Goal: Information Seeking & Learning: Learn about a topic

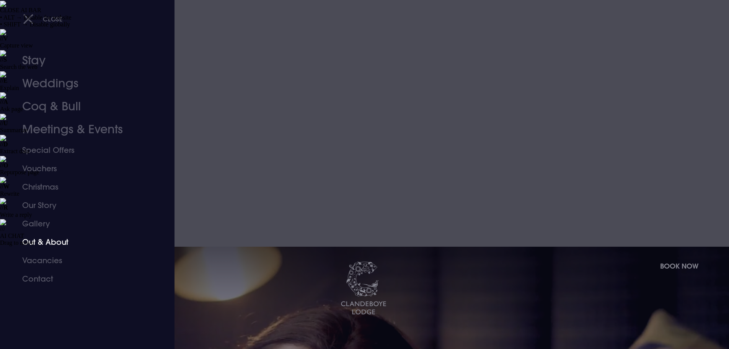
drag, startPoint x: 58, startPoint y: 243, endPoint x: 272, endPoint y: 253, distance: 213.9
click at [58, 243] on link "Out & About" at bounding box center [82, 242] width 121 height 18
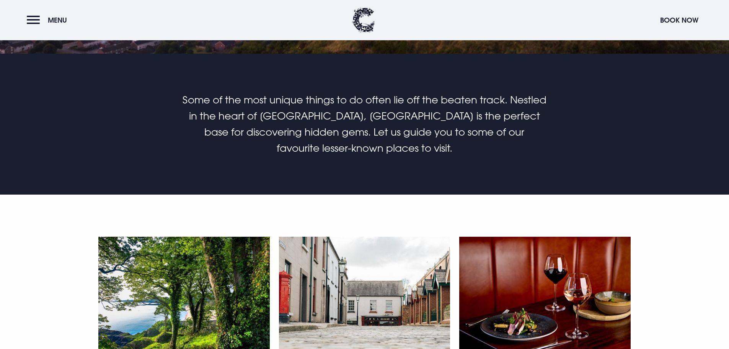
scroll to position [536, 0]
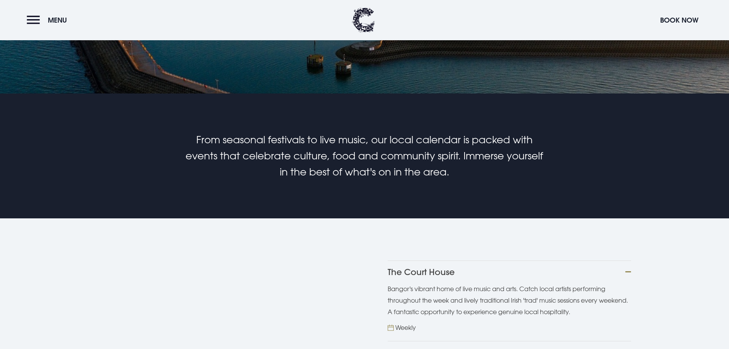
scroll to position [421, 0]
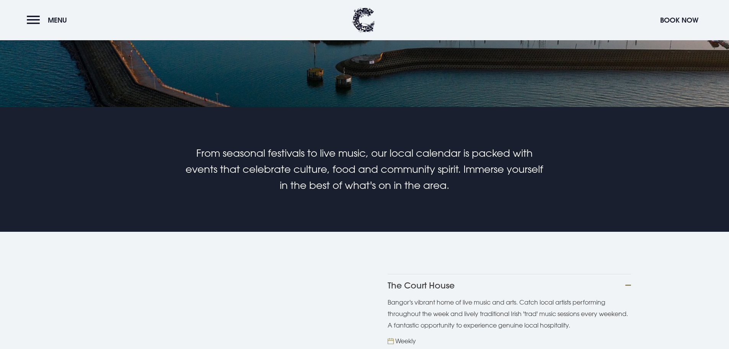
scroll to position [459, 0]
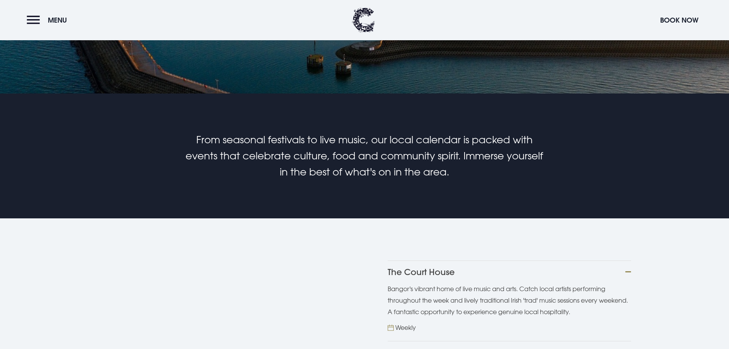
click at [485, 341] on button "Late Night Art Bangor" at bounding box center [509, 352] width 243 height 23
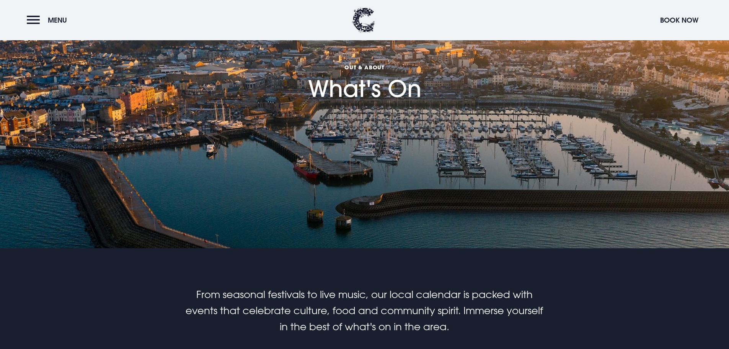
scroll to position [115, 0]
